Goal: Task Accomplishment & Management: Use online tool/utility

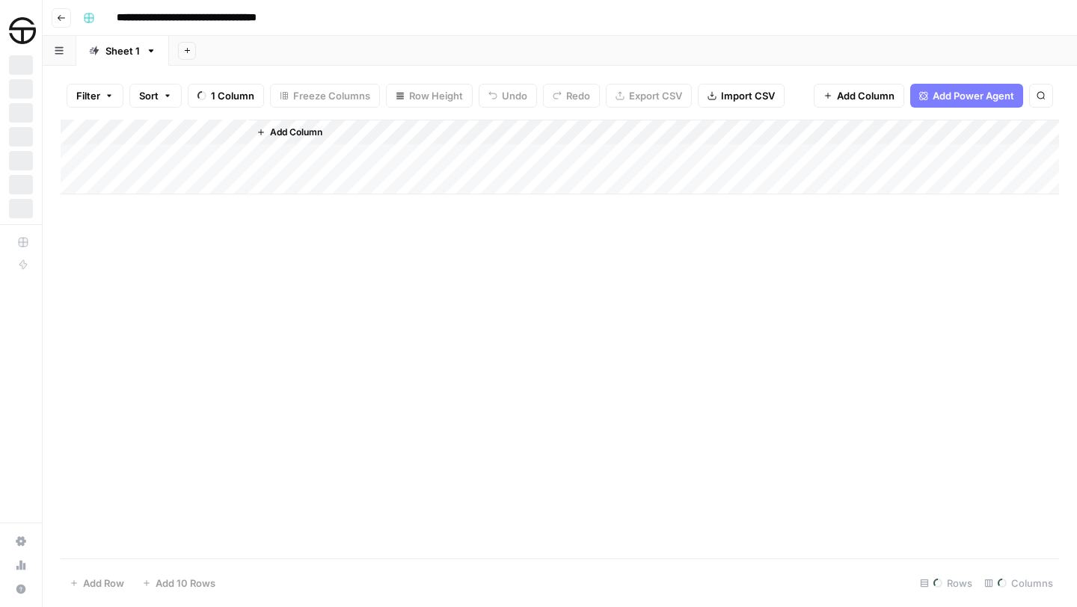
scroll to position [6486, 461]
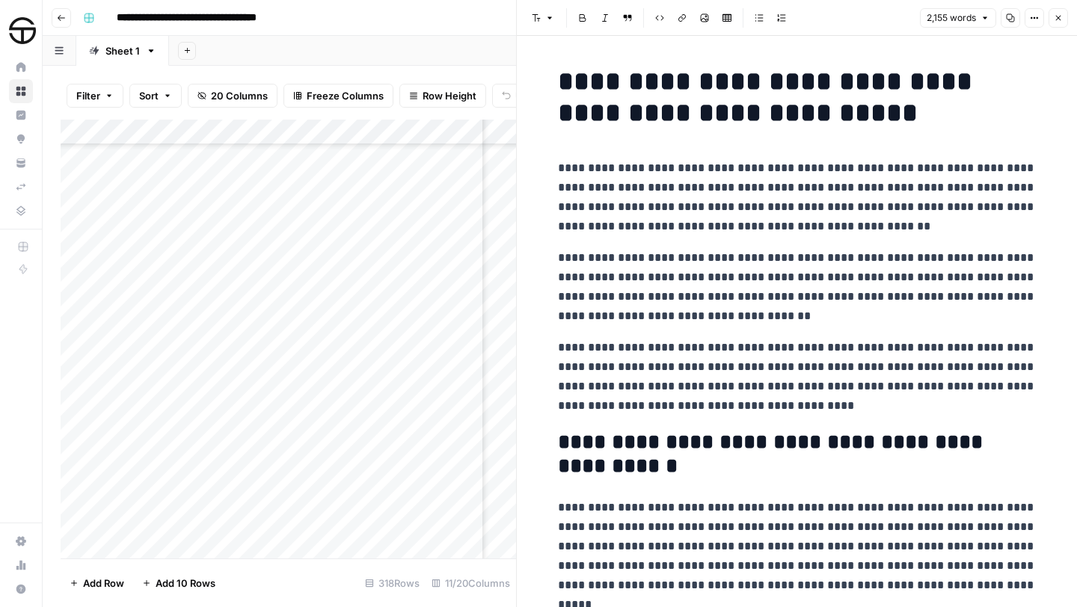
click at [1059, 22] on button "Close" at bounding box center [1058, 17] width 19 height 19
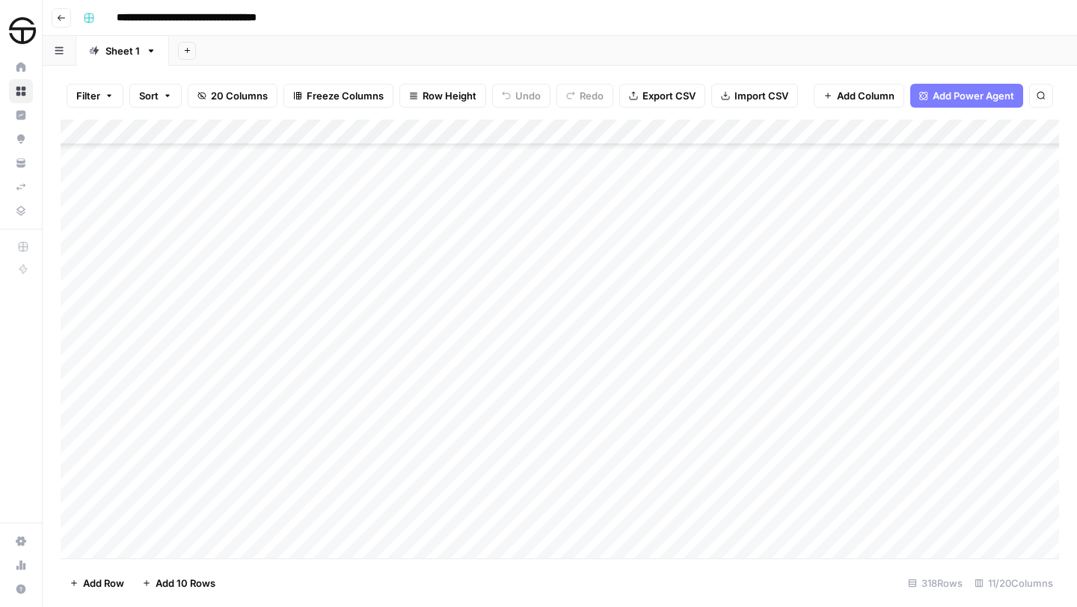
scroll to position [4843, 1]
click at [1040, 94] on icon "button" at bounding box center [1041, 95] width 9 height 9
type input "**********"
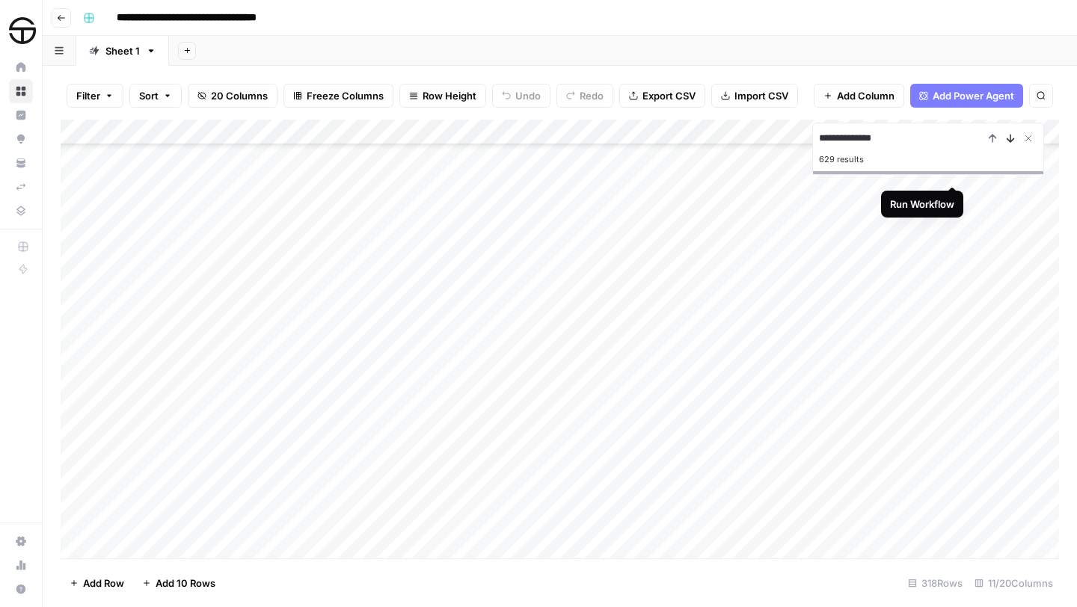
click at [1009, 141] on icon "Next Result" at bounding box center [1011, 138] width 7 height 7
click at [557, 324] on div "Add Column" at bounding box center [560, 339] width 999 height 439
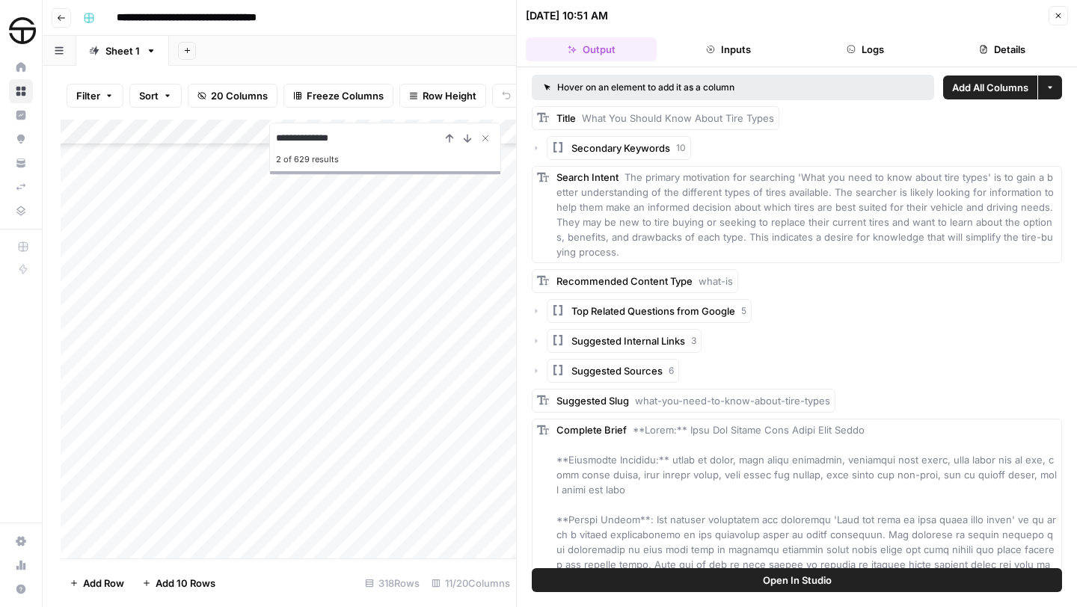
click at [1058, 16] on icon "button" at bounding box center [1058, 15] width 5 height 5
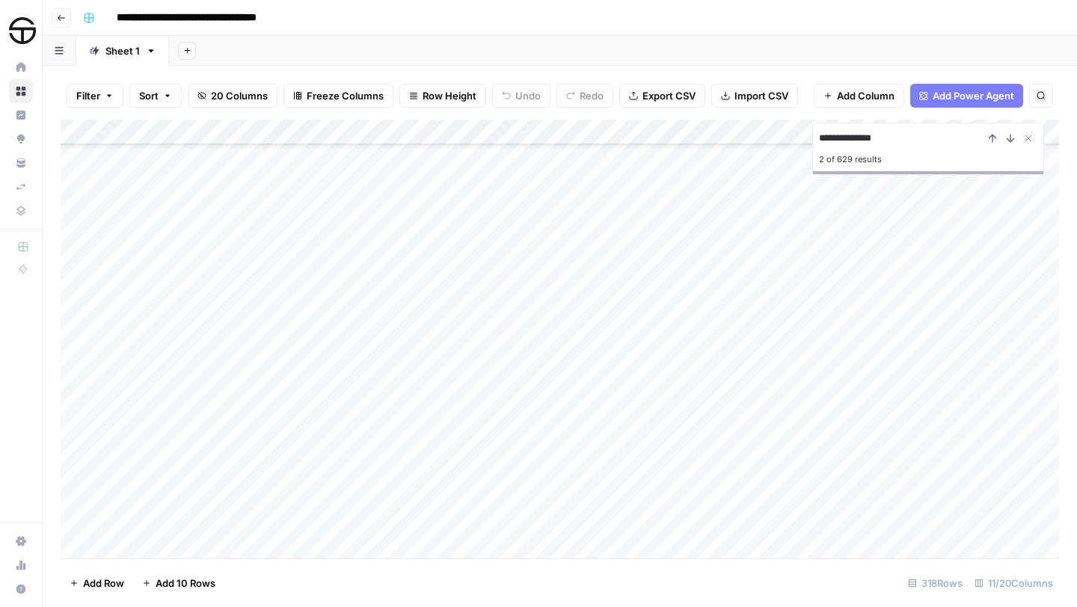
scroll to position [7697, 0]
click at [166, 548] on div "Add Column" at bounding box center [560, 339] width 999 height 439
click at [176, 520] on div "Add Column" at bounding box center [560, 339] width 999 height 439
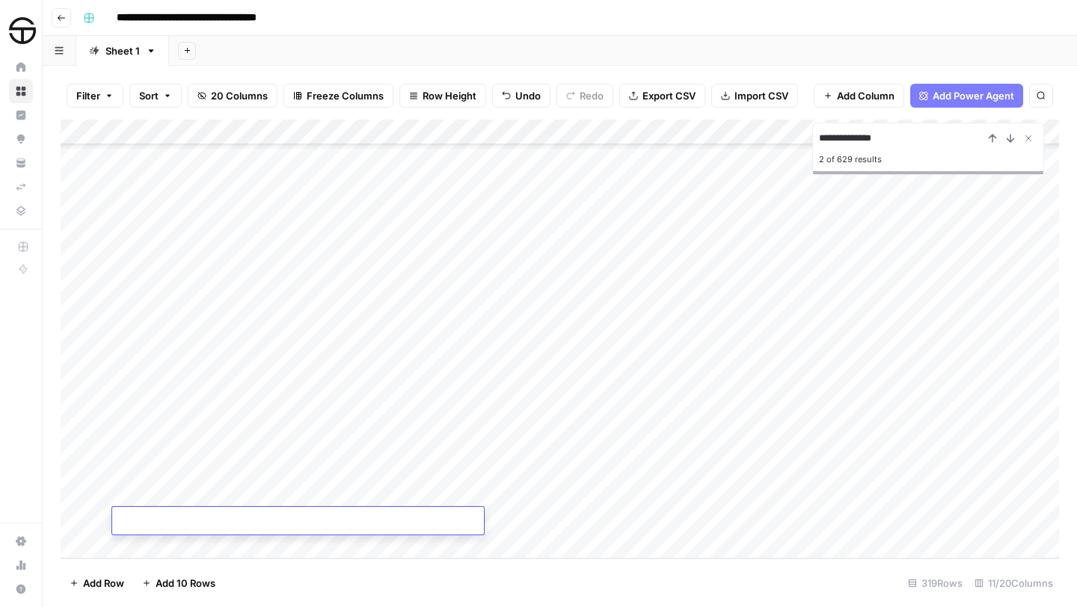
type textarea "**********"
click at [562, 521] on div "Add Column" at bounding box center [560, 339] width 999 height 439
click at [1058, 544] on icon "close" at bounding box center [1056, 548] width 10 height 12
click at [565, 518] on div "Add Column" at bounding box center [560, 339] width 999 height 439
click at [545, 524] on div at bounding box center [560, 521] width 156 height 28
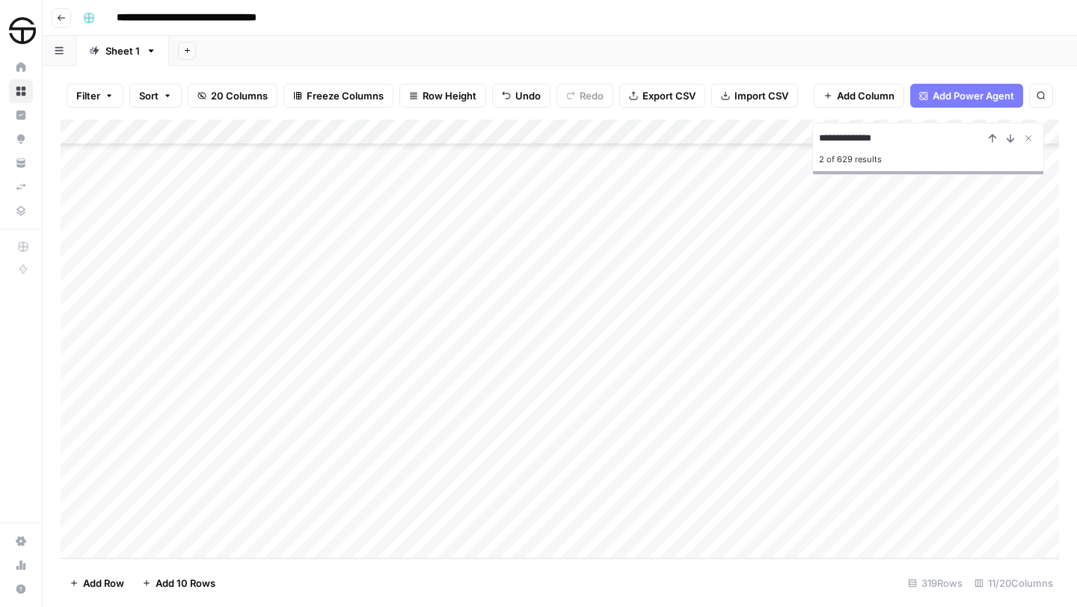
click at [545, 524] on div at bounding box center [560, 521] width 156 height 28
click at [546, 521] on div at bounding box center [560, 521] width 156 height 28
click at [543, 518] on div at bounding box center [560, 521] width 156 height 28
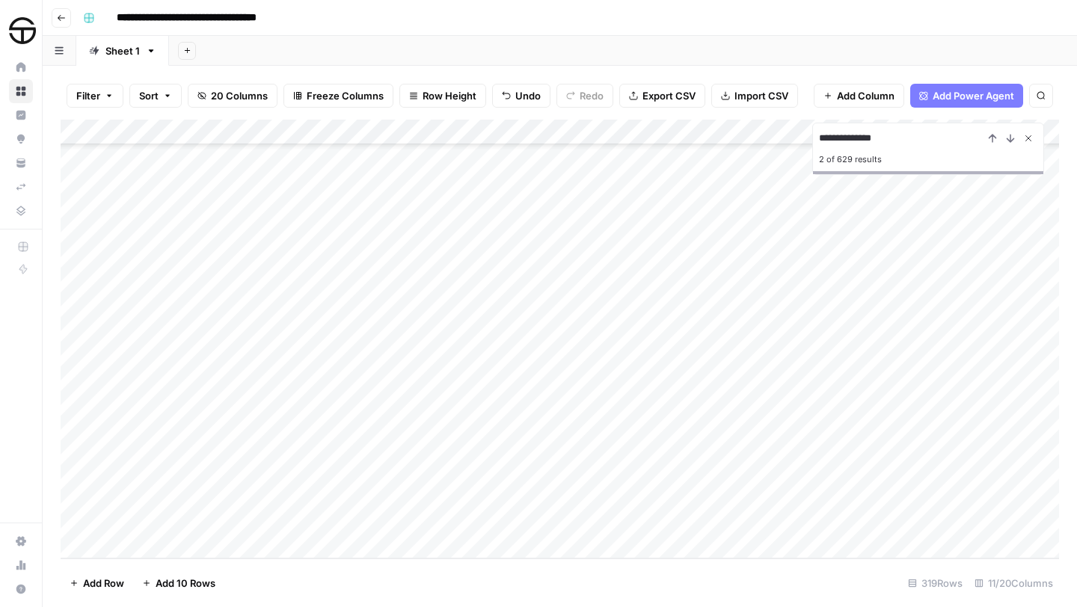
click at [1028, 139] on icon "Close Search" at bounding box center [1028, 138] width 12 height 12
click at [559, 516] on div "Add Column" at bounding box center [560, 339] width 999 height 439
click at [559, 516] on div at bounding box center [560, 521] width 156 height 28
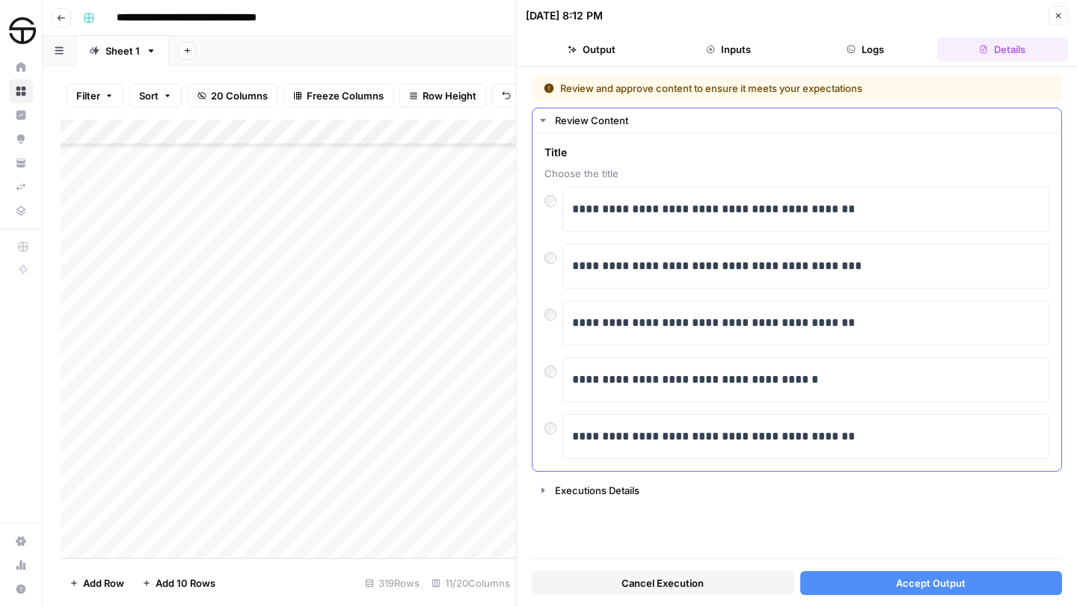
click at [547, 250] on div at bounding box center [554, 254] width 18 height 21
click at [896, 583] on span "Accept Output" at bounding box center [931, 583] width 70 height 15
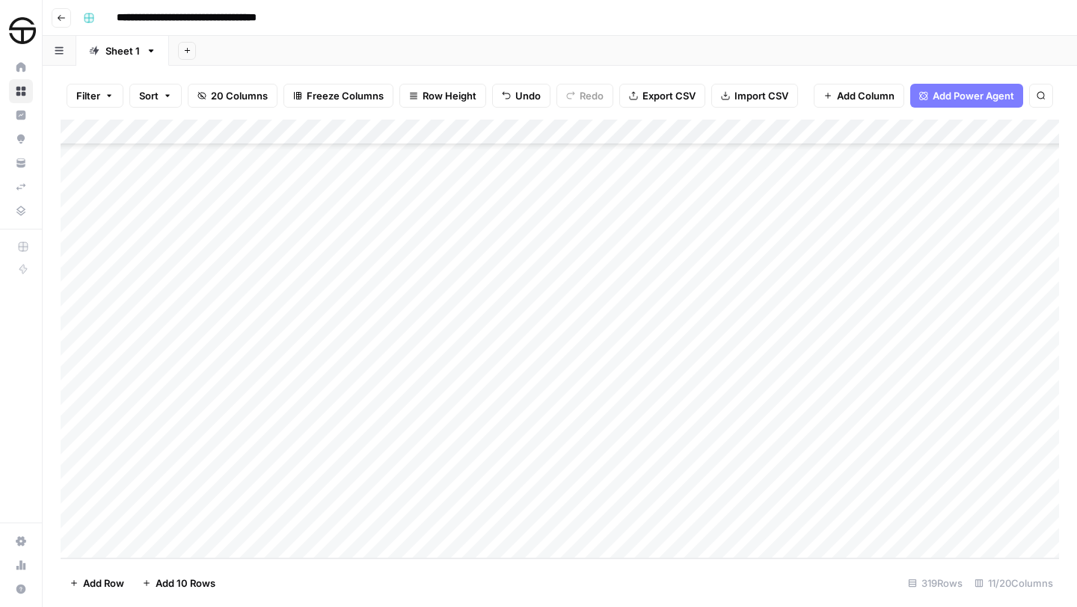
click at [871, 518] on div "Add Column" at bounding box center [560, 339] width 999 height 439
click at [769, 519] on div "Add Column" at bounding box center [560, 339] width 999 height 439
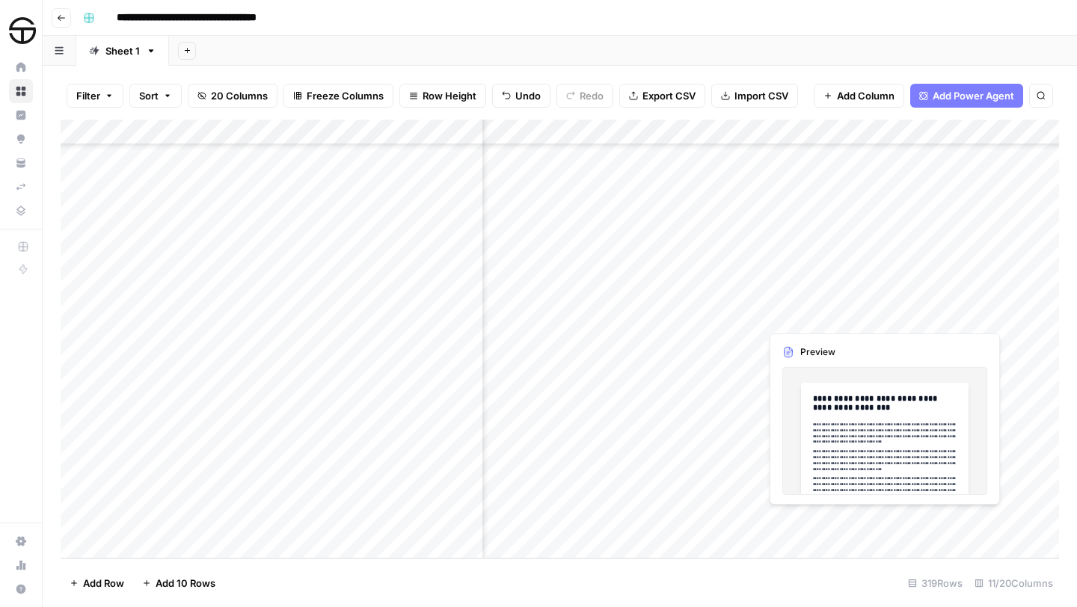
click at [787, 521] on div "Add Column" at bounding box center [560, 339] width 999 height 439
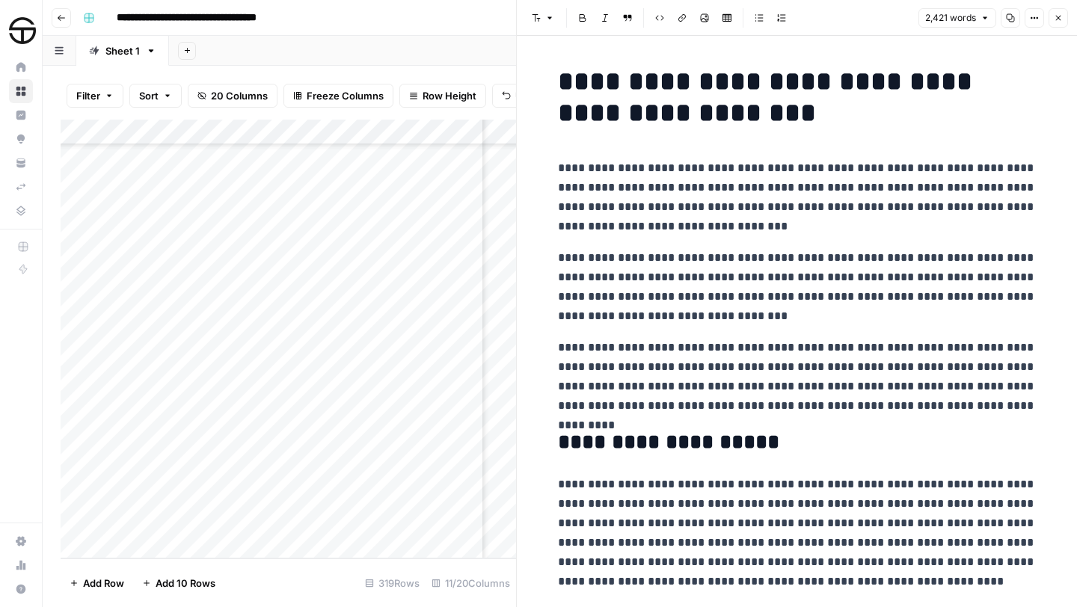
click at [561, 85] on h1 "**********" at bounding box center [797, 97] width 479 height 63
copy div "**********"
